Goal: Find specific page/section: Find specific page/section

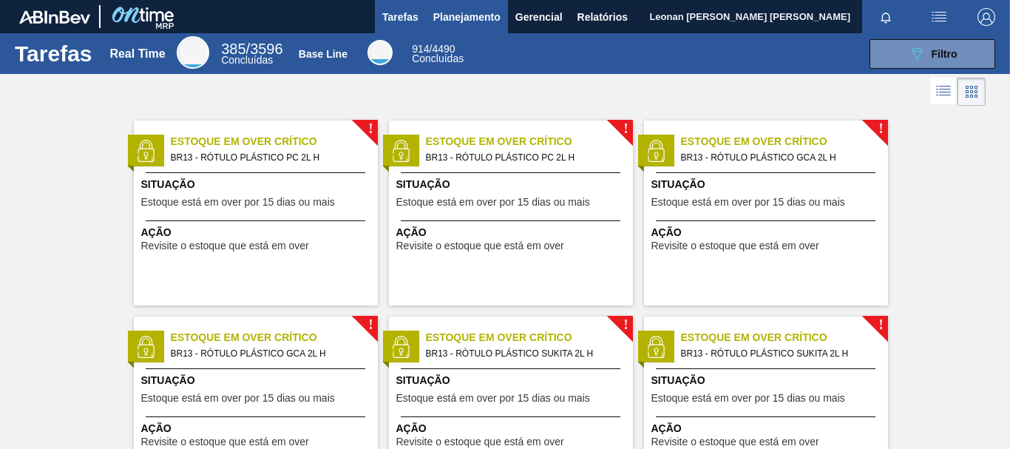
click at [487, 24] on span "Planejamento" at bounding box center [466, 17] width 67 height 18
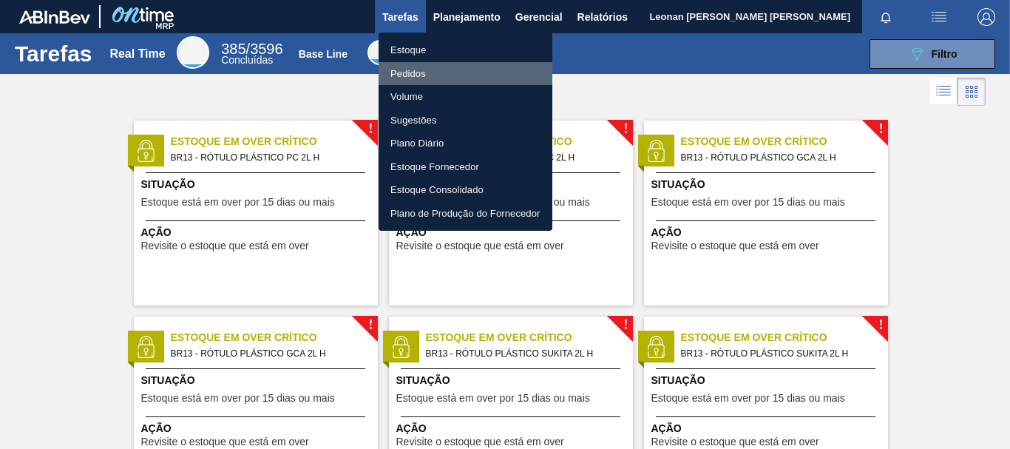
click at [419, 72] on li "Pedidos" at bounding box center [466, 74] width 174 height 24
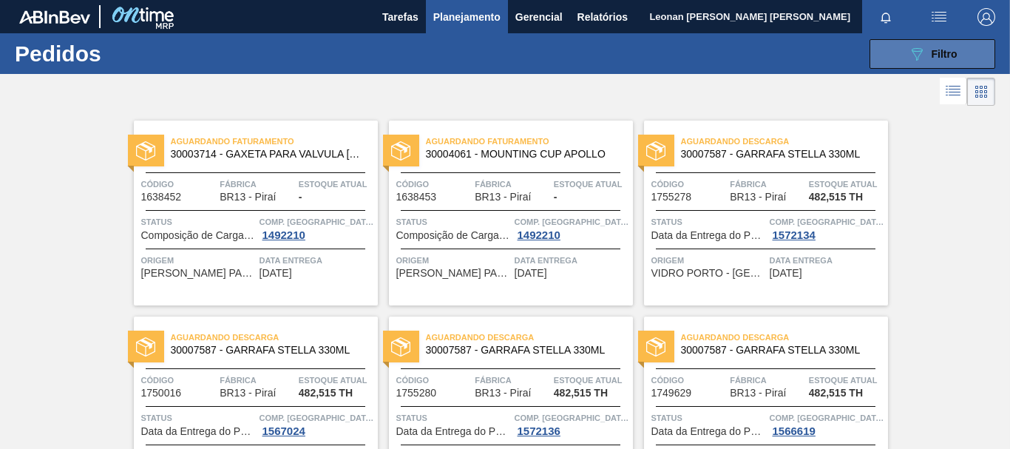
click at [937, 47] on div "089F7B8B-B2A5-4AFE-B5C0-19BA573D28AC Filtro" at bounding box center [933, 54] width 50 height 18
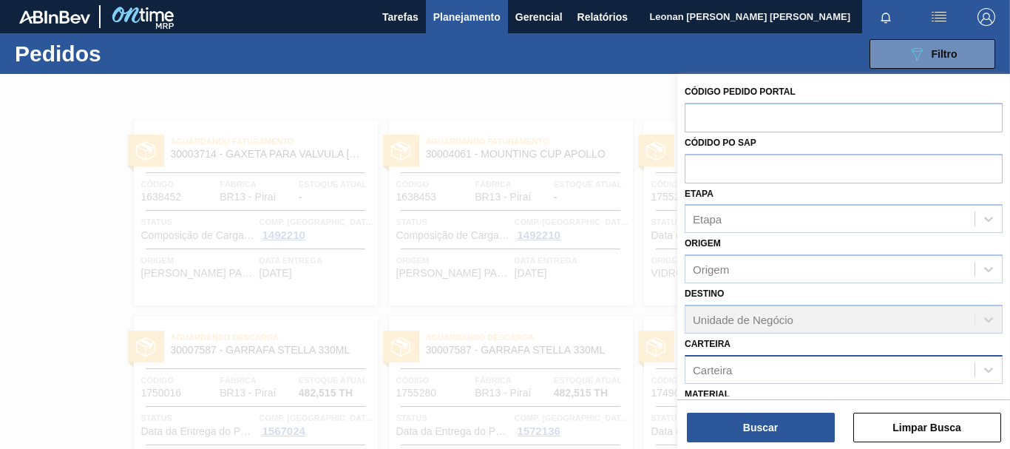
scroll to position [172, 0]
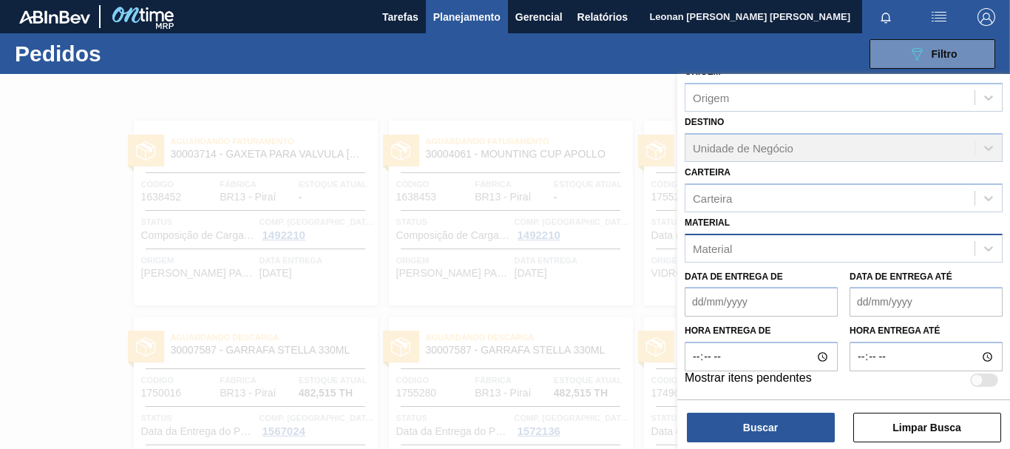
click at [740, 245] on div "Material" at bounding box center [829, 247] width 289 height 21
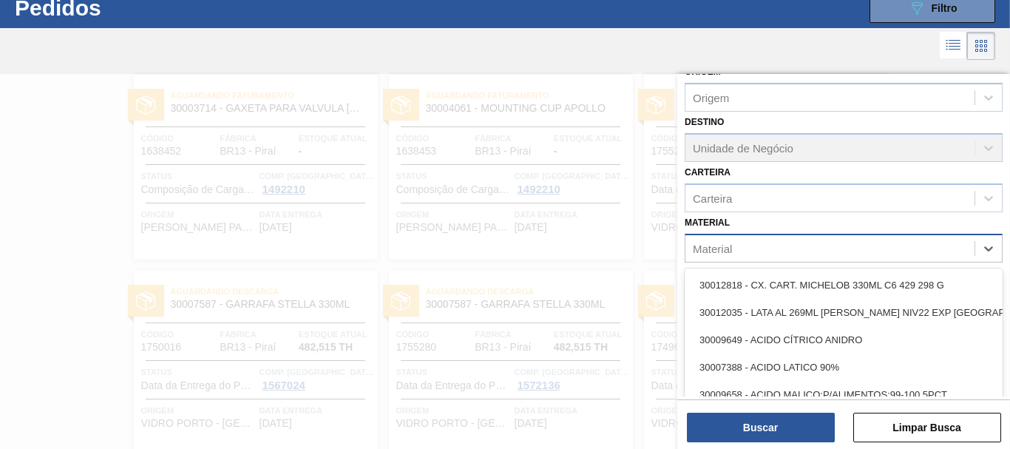
scroll to position [47, 0]
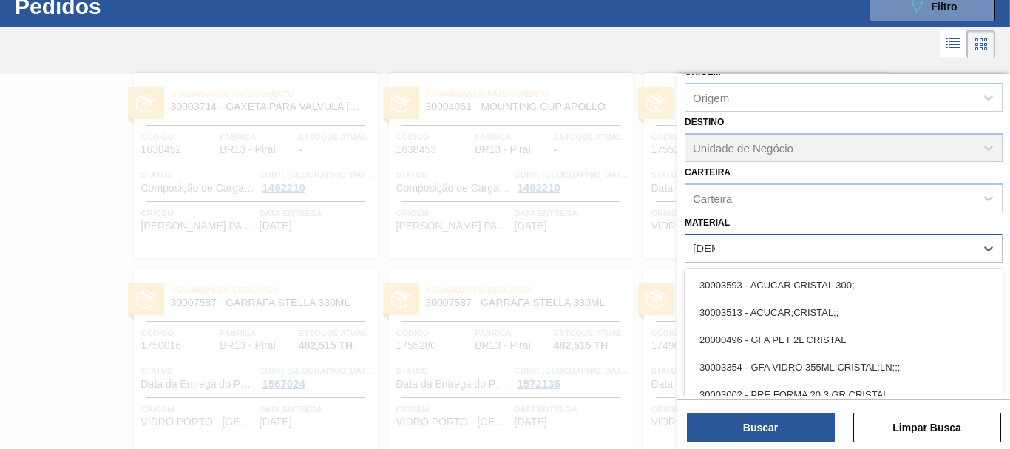
type input "[DEMOGRAPHIC_DATA]"
click at [739, 314] on div "30003513 - ACUCAR;CRISTAL;;" at bounding box center [844, 312] width 318 height 27
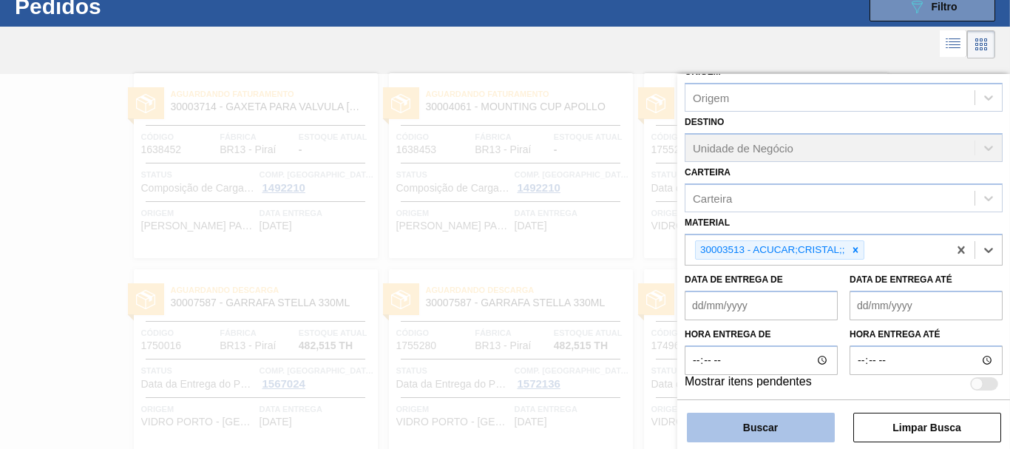
click at [763, 428] on button "Buscar" at bounding box center [761, 428] width 148 height 30
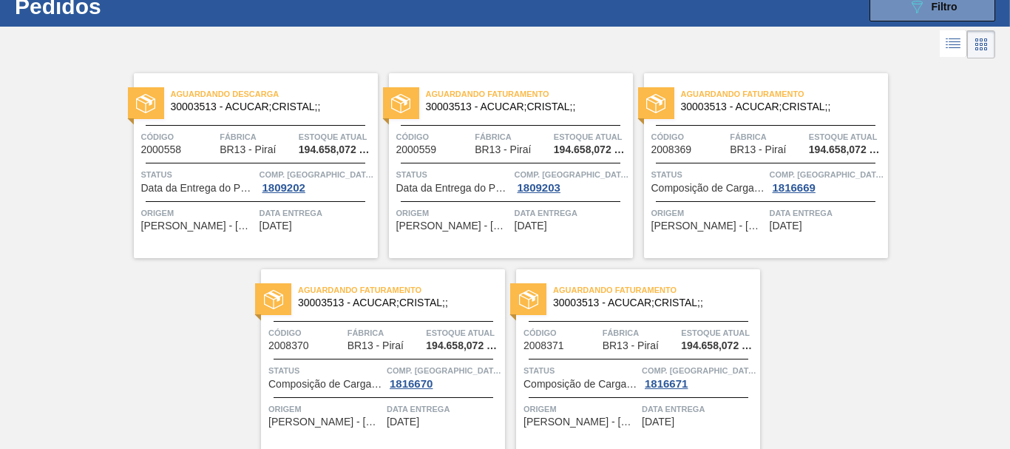
scroll to position [107, 0]
